Goal: Download file/media

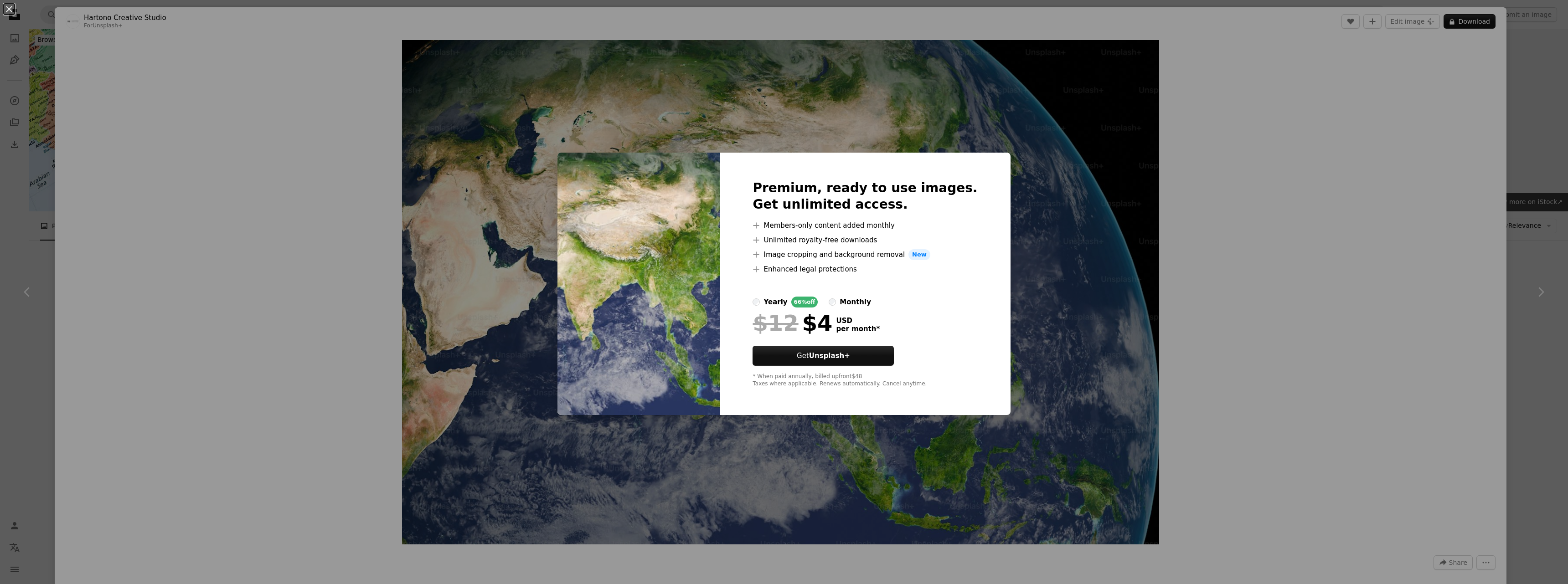
click at [871, 304] on div "monthly" at bounding box center [855, 302] width 32 height 11
click at [787, 298] on div "yearly" at bounding box center [775, 302] width 24 height 11
click at [878, 309] on div at bounding box center [864, 309] width 225 height 4
click at [871, 307] on div "monthly" at bounding box center [855, 302] width 32 height 11
click at [594, 238] on img at bounding box center [639, 283] width 163 height 262
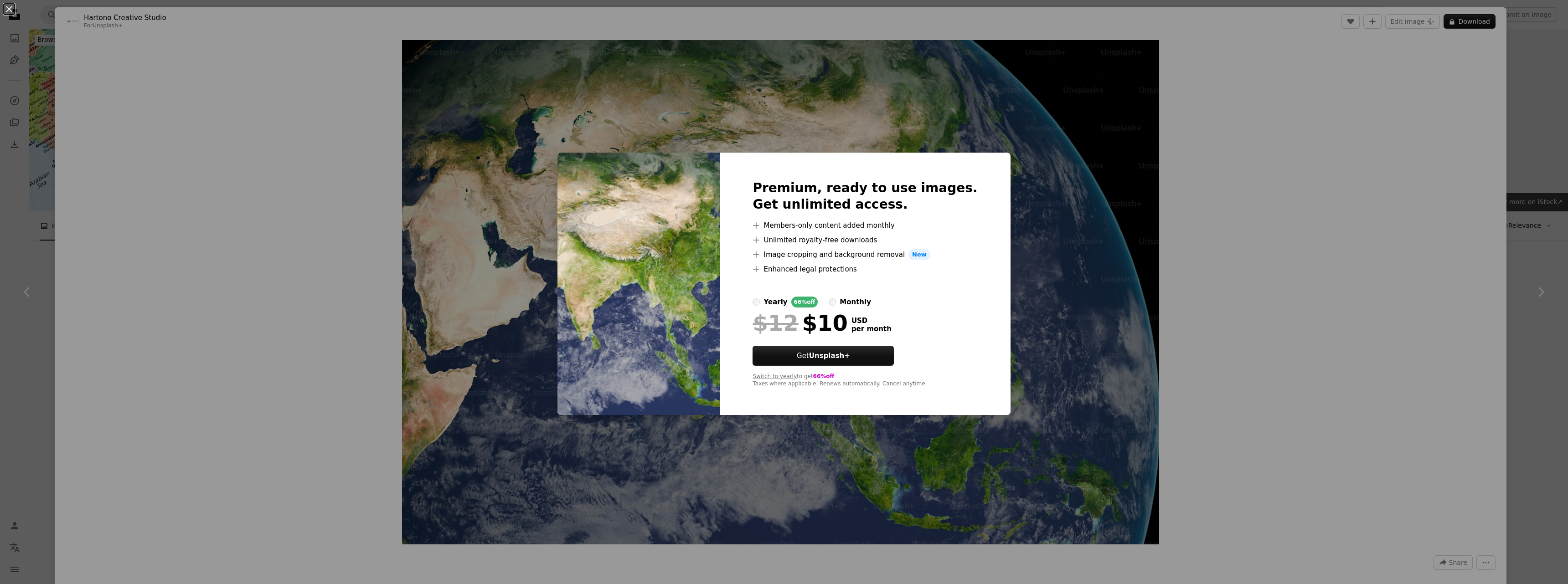
click at [17, 92] on div "An X shape Premium, ready to use images. Get unlimited access. A plus sign Memb…" at bounding box center [784, 292] width 1568 height 584
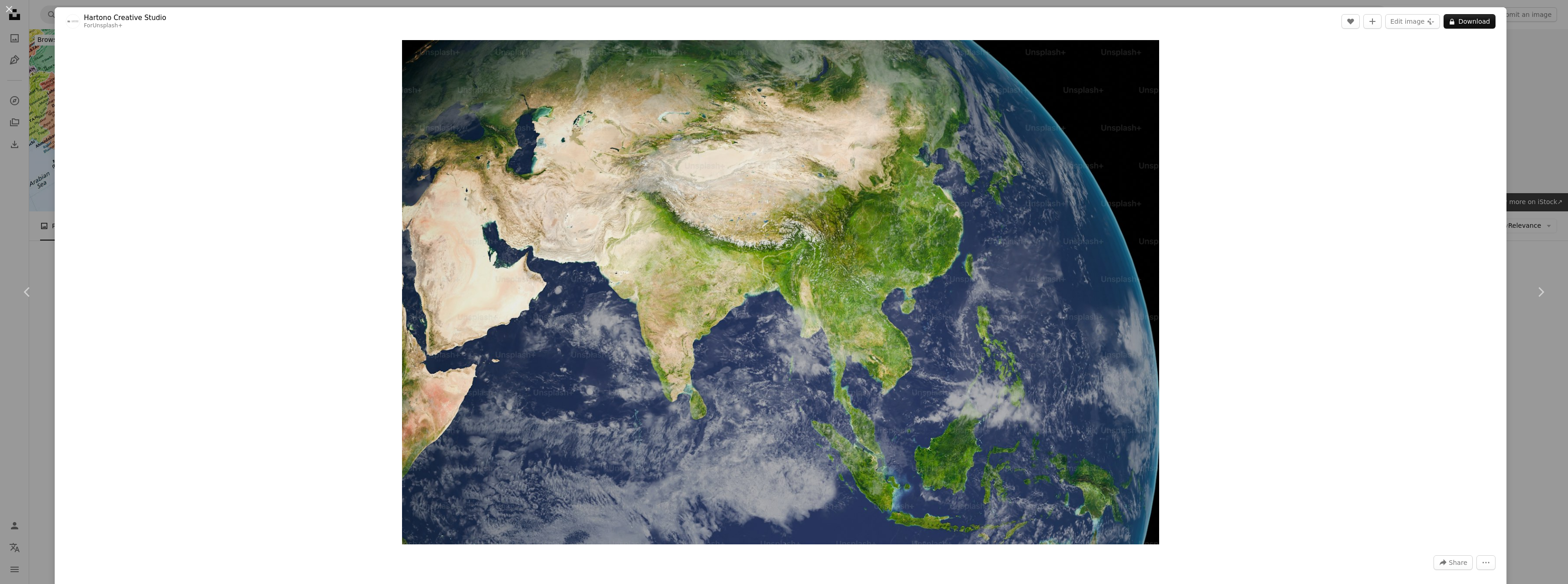
click at [55, 92] on div "Zoom in" at bounding box center [780, 292] width 1452 height 513
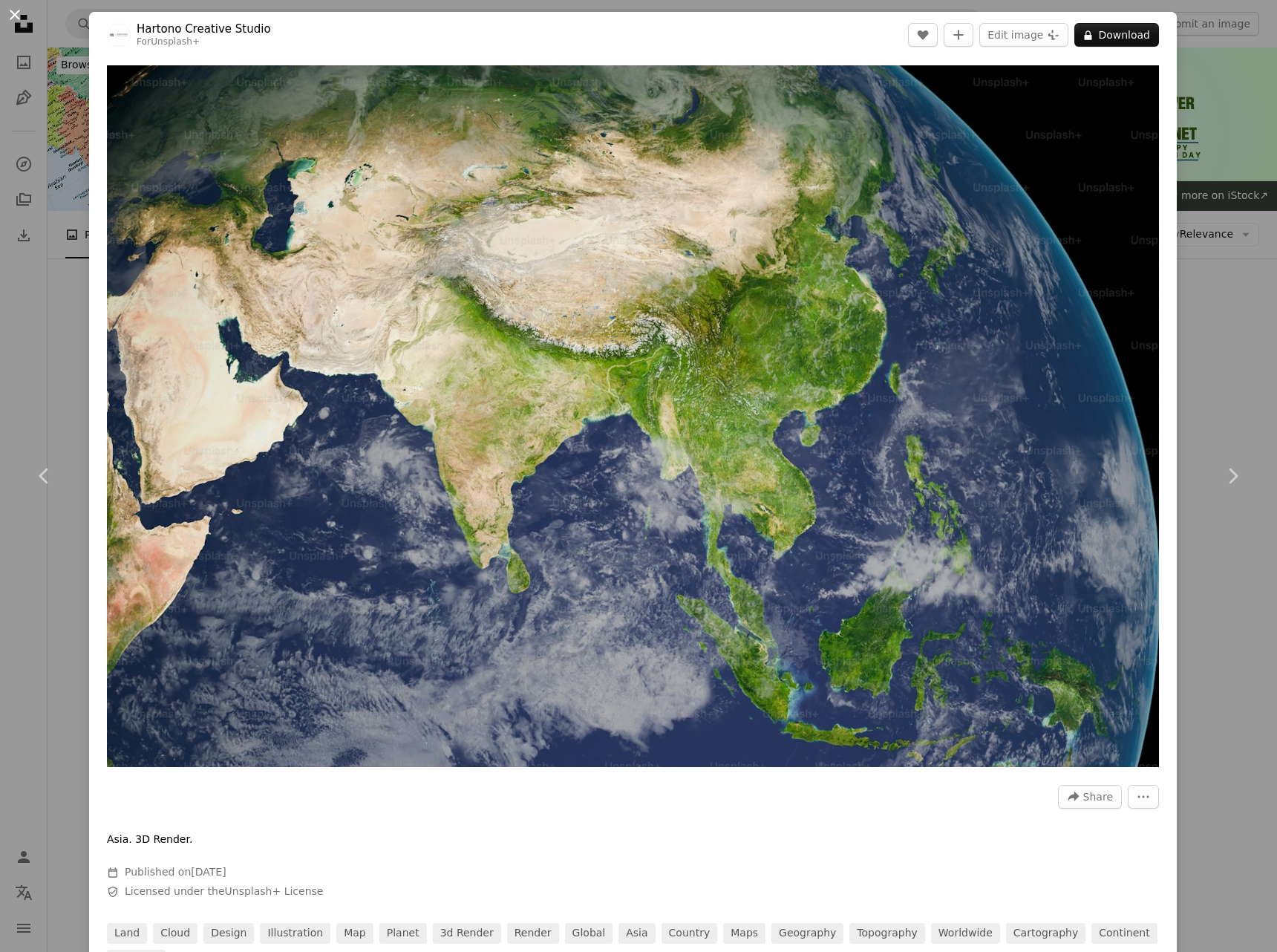
click at [21, 19] on button "An X shape" at bounding box center [15, 15] width 18 height 18
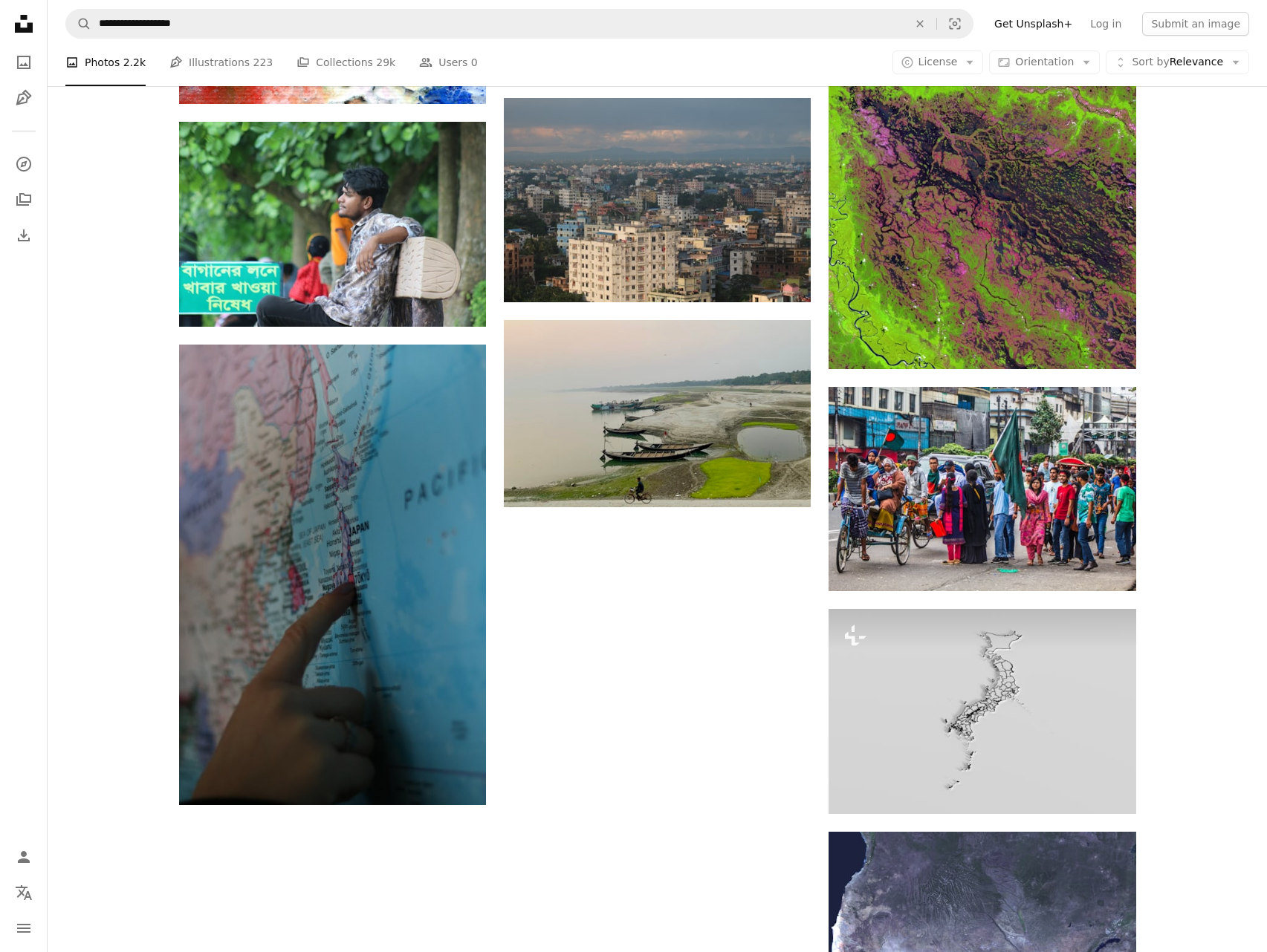
scroll to position [1474, 0]
